Goal: Transaction & Acquisition: Purchase product/service

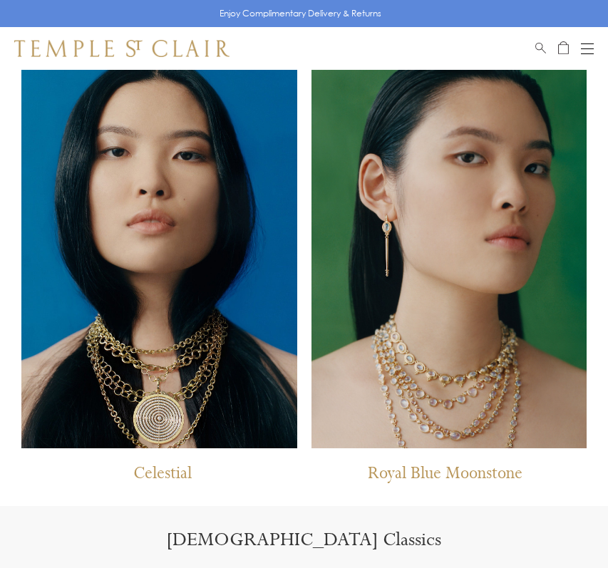
scroll to position [802, 0]
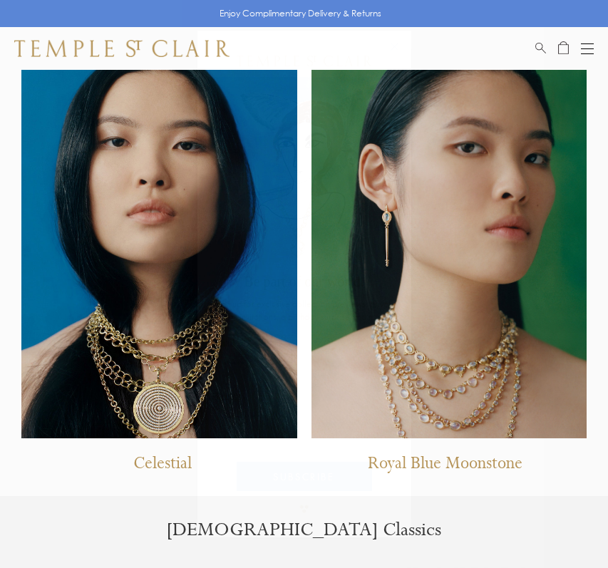
click at [390, 46] on circle "Close dialog" at bounding box center [394, 46] width 17 height 17
click at [585, 54] on button "Open navigation" at bounding box center [587, 48] width 13 height 17
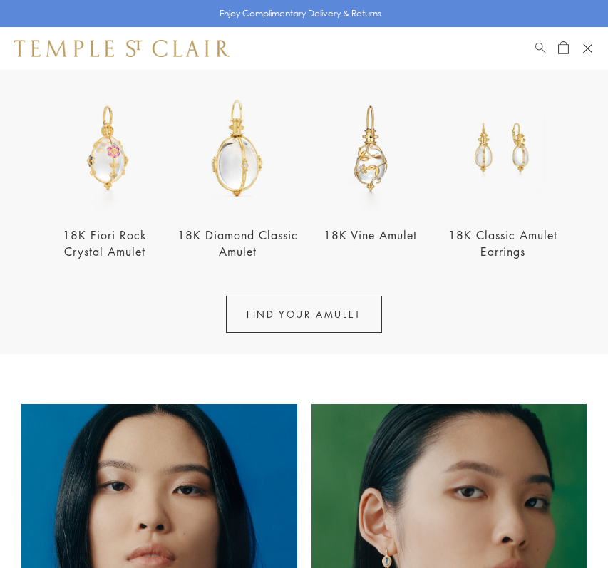
scroll to position [0, 0]
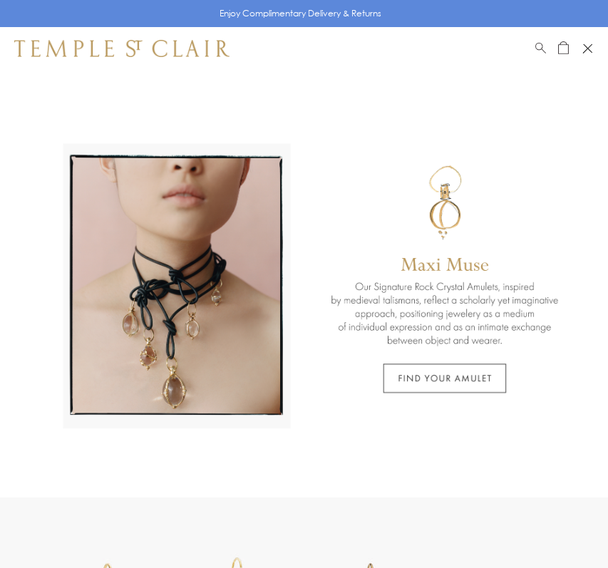
click at [543, 52] on link "Search" at bounding box center [540, 48] width 11 height 17
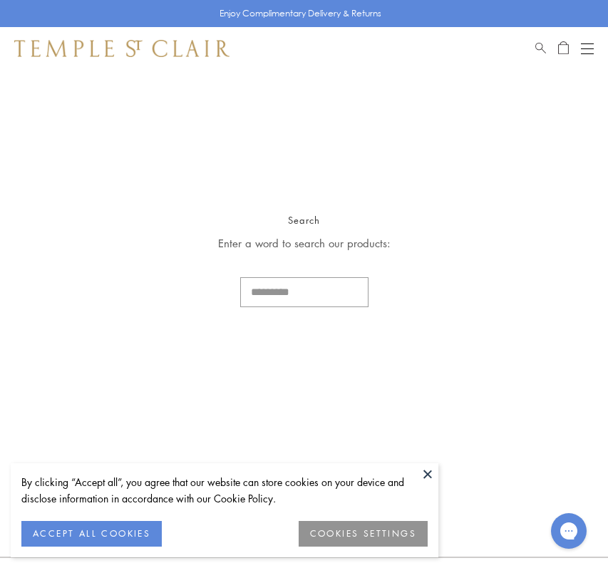
click at [265, 284] on input "Search..." at bounding box center [304, 292] width 128 height 30
type input "*********"
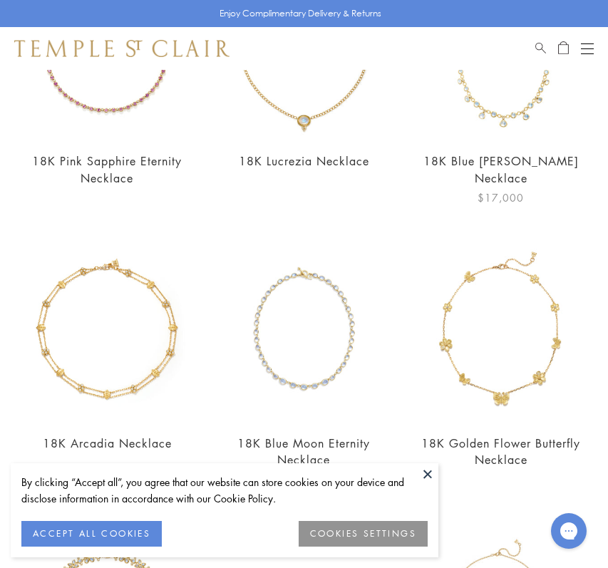
scroll to position [1624, 0]
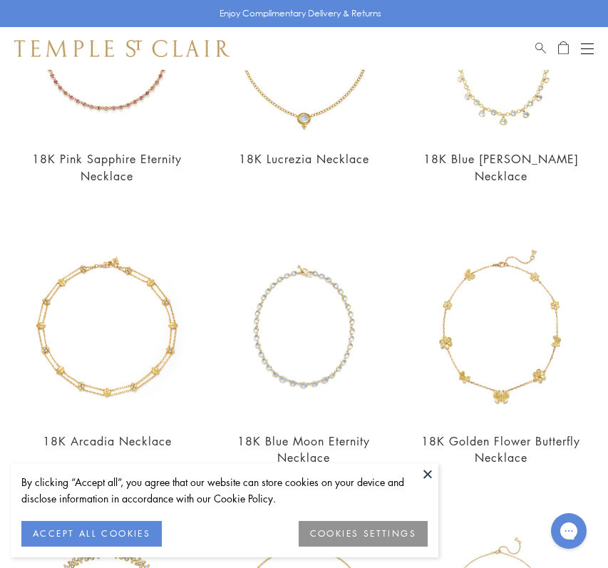
click at [583, 40] on button "Open navigation" at bounding box center [587, 48] width 13 height 17
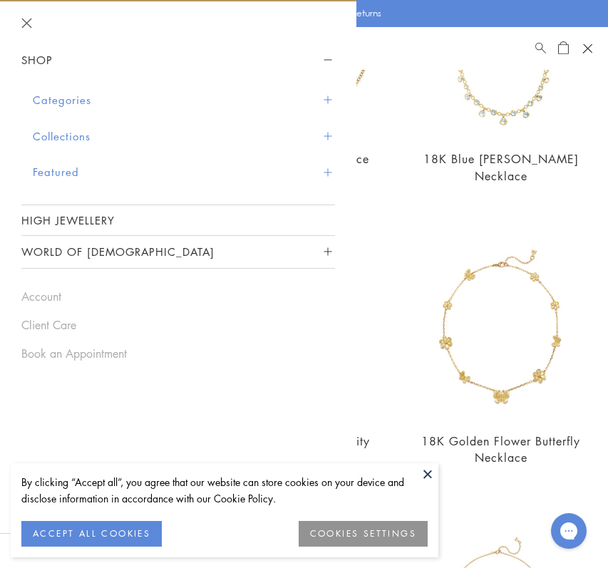
click at [45, 92] on button "Categories" at bounding box center [184, 100] width 302 height 36
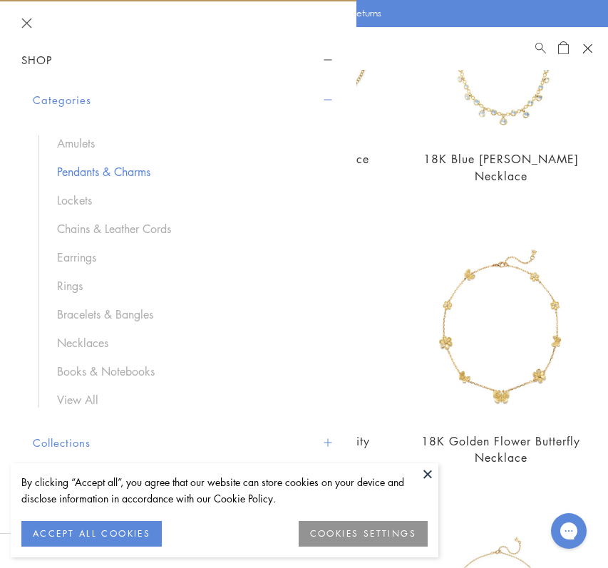
click at [88, 169] on link "Pendants & Charms" at bounding box center [189, 172] width 264 height 16
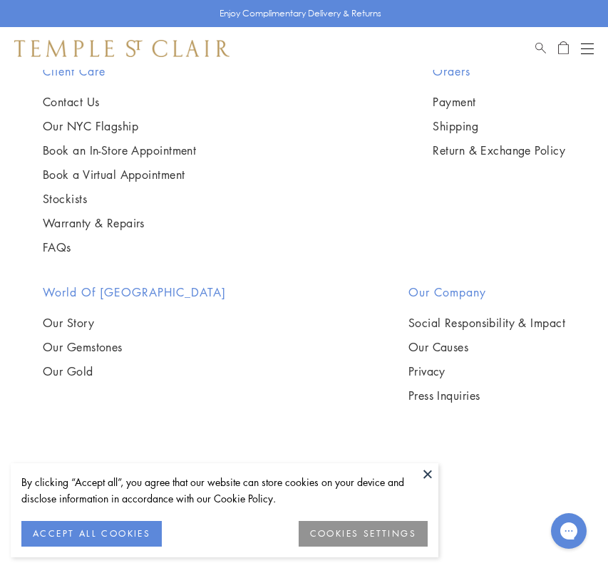
scroll to position [5769, 0]
click at [588, 49] on button "Open navigation" at bounding box center [587, 48] width 13 height 17
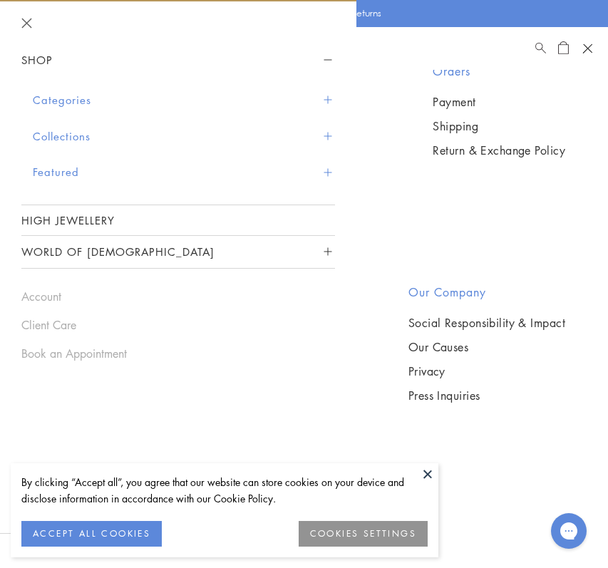
click at [54, 92] on button "Categories" at bounding box center [184, 100] width 302 height 36
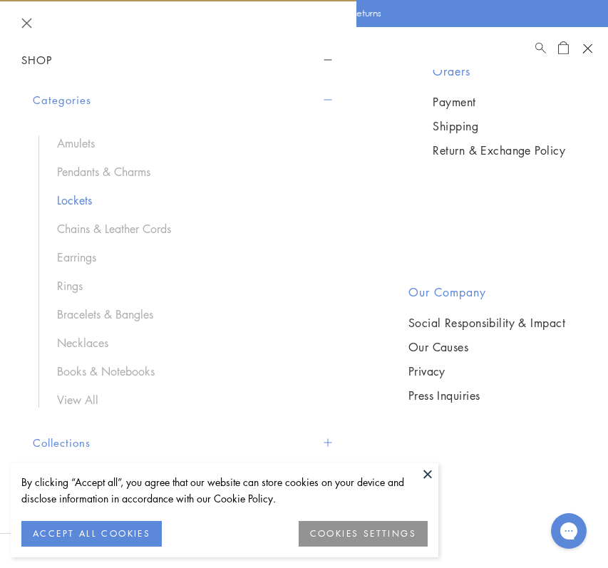
click at [84, 202] on link "Lockets" at bounding box center [189, 201] width 264 height 16
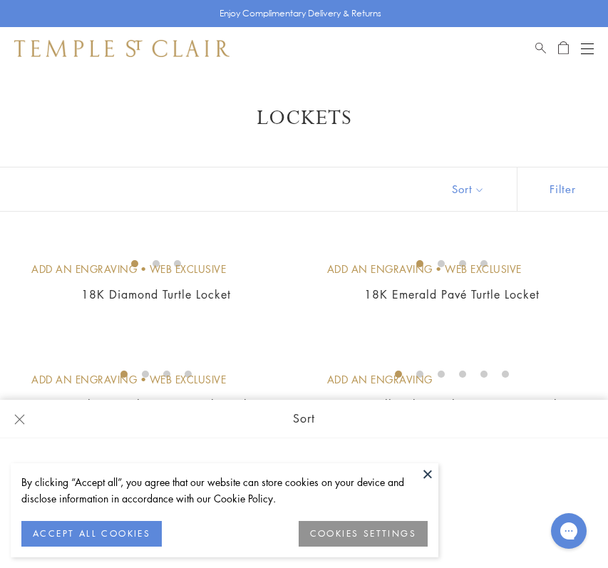
click at [535, 46] on div "Shop Shop Categories Amulets Pendants & Charms Lockets Chains & Leather Cords E…" at bounding box center [304, 48] width 608 height 43
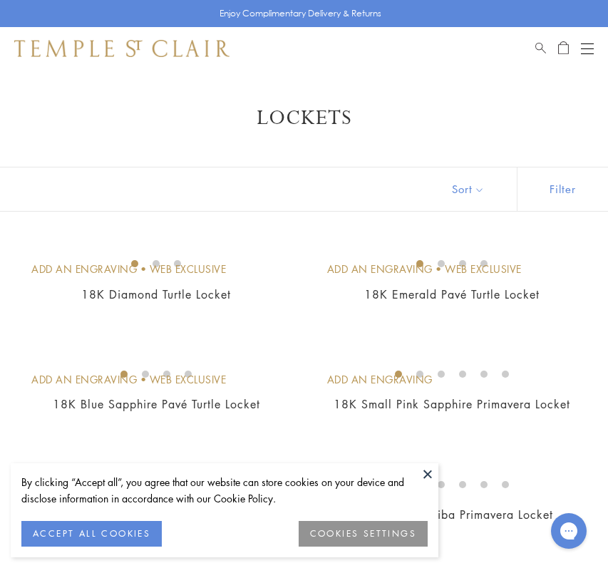
click at [541, 47] on span "Search" at bounding box center [540, 46] width 11 height 12
type input "**********"
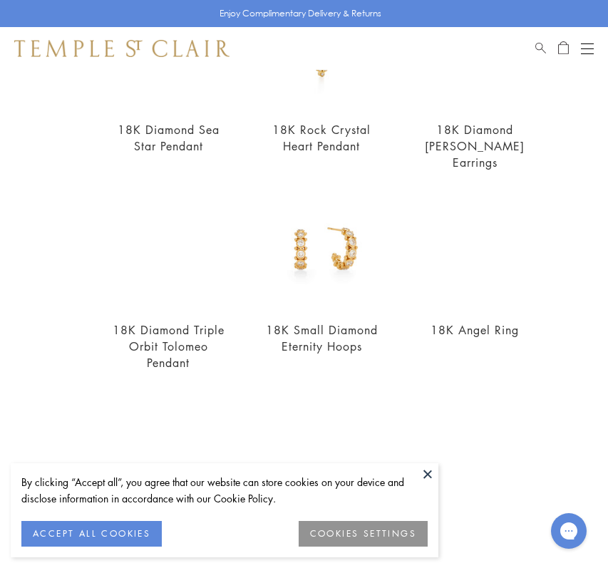
scroll to position [592, 0]
